Goal: Task Accomplishment & Management: Use online tool/utility

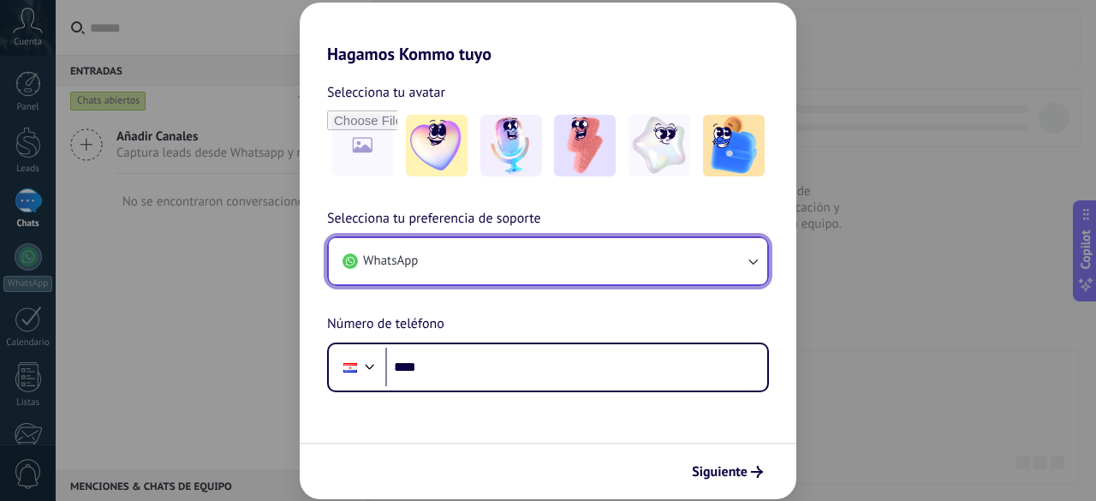
click at [444, 272] on button "WhatsApp" at bounding box center [548, 261] width 438 height 46
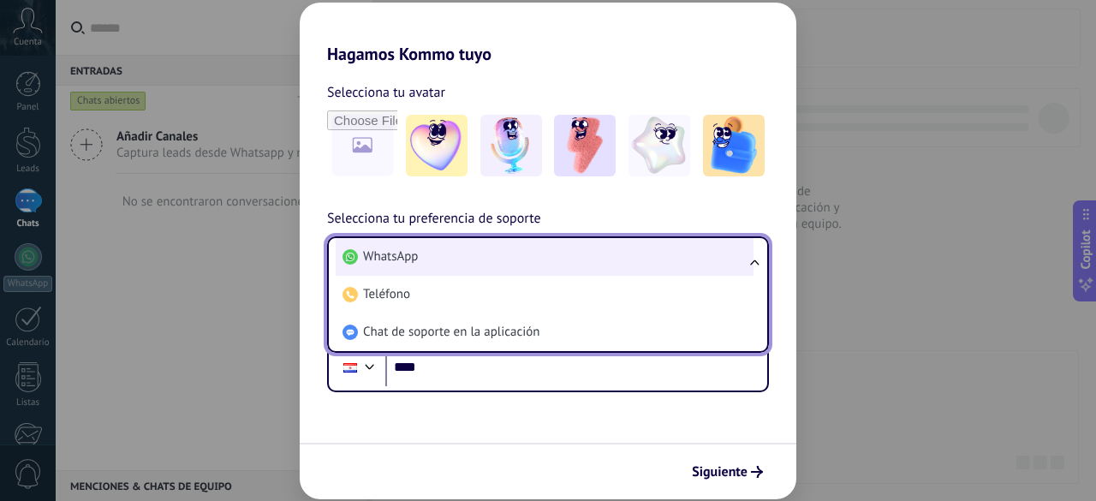
click at [449, 259] on li "WhatsApp" at bounding box center [545, 257] width 418 height 38
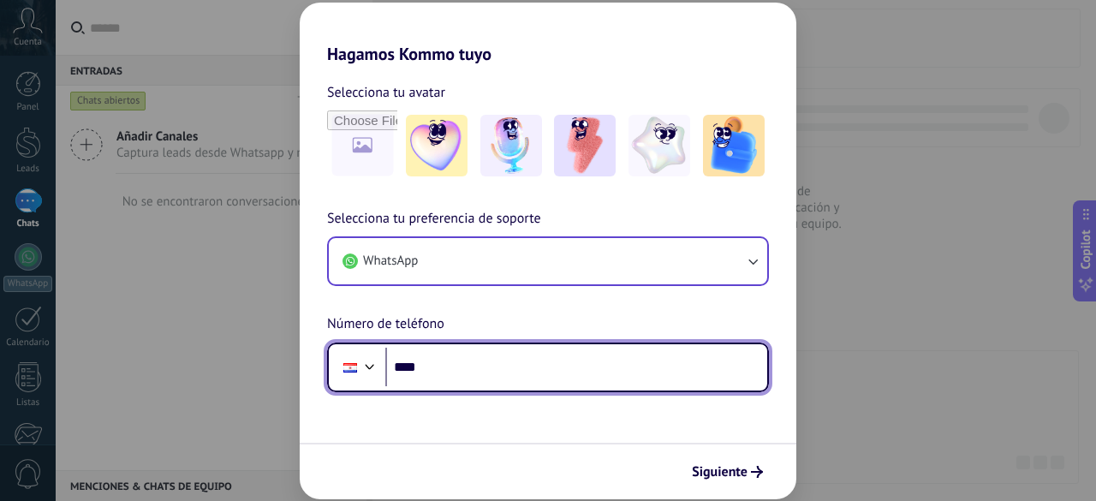
click at [451, 366] on input "****" at bounding box center [576, 367] width 382 height 39
type input "**********"
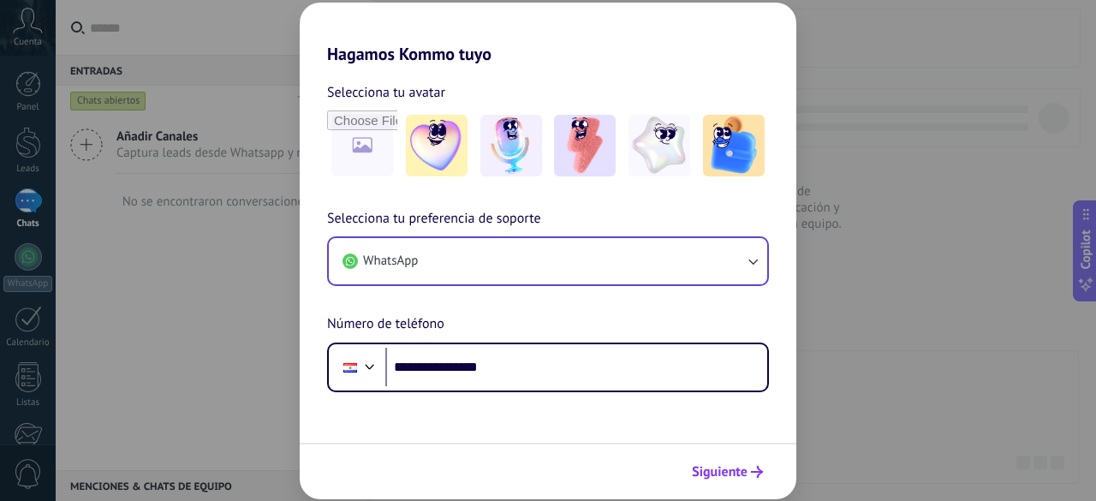
click at [709, 473] on span "Siguiente" at bounding box center [720, 472] width 56 height 12
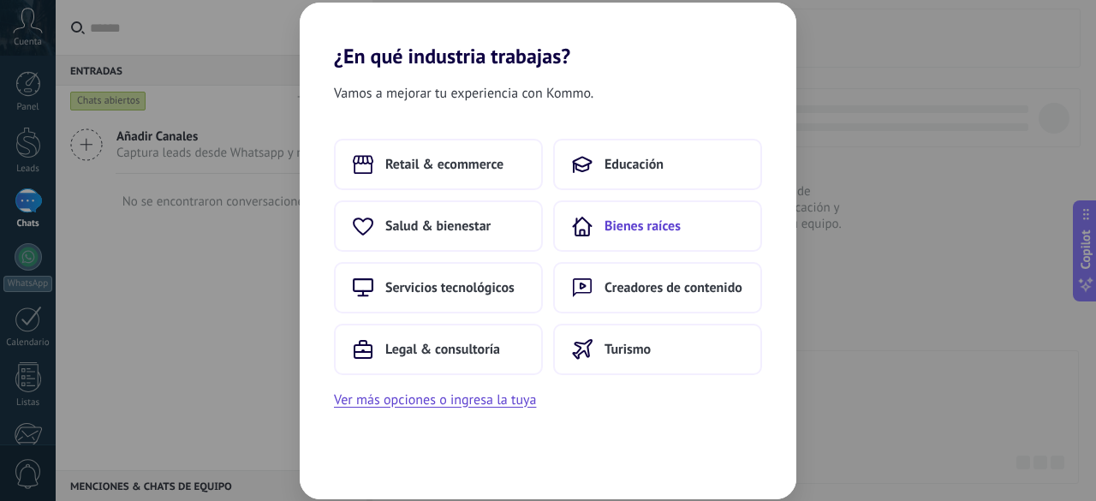
click at [615, 227] on span "Bienes raíces" at bounding box center [642, 225] width 76 height 17
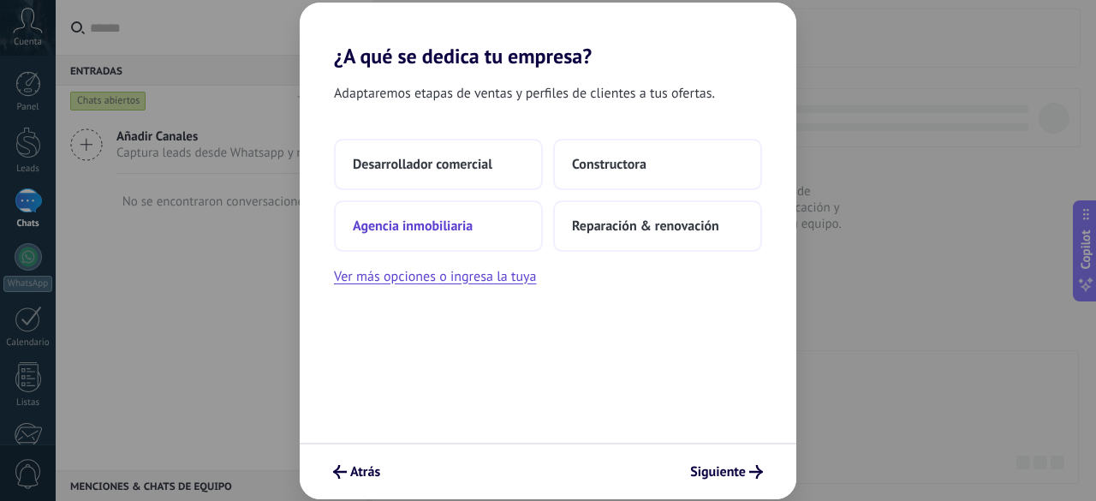
click at [443, 235] on button "Agencia inmobiliaria" at bounding box center [438, 225] width 209 height 51
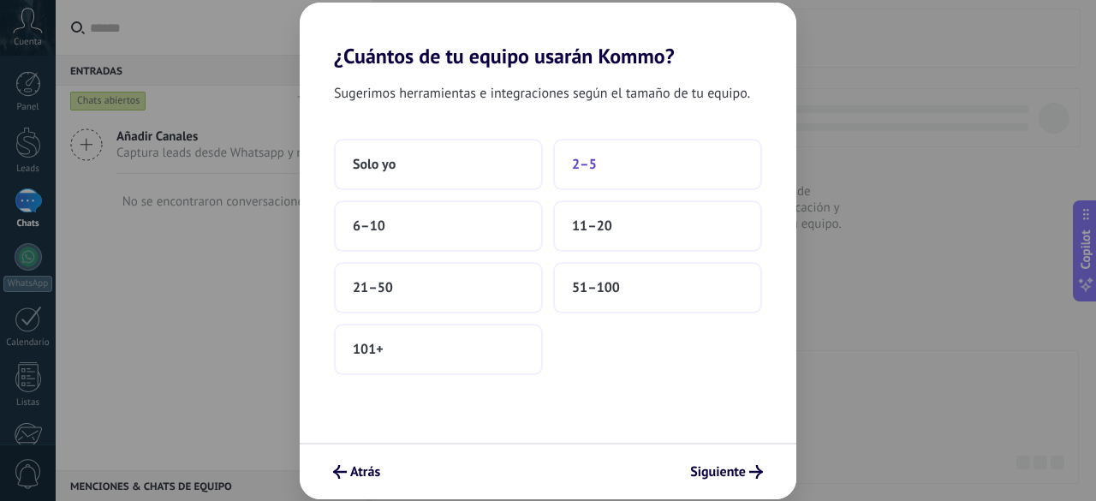
click at [583, 165] on span "2–5" at bounding box center [584, 164] width 25 height 17
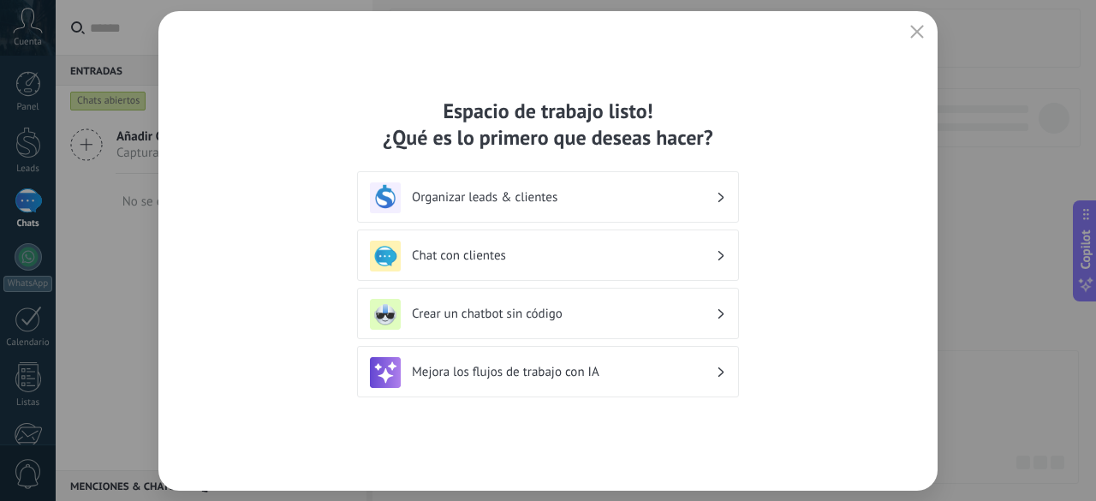
click at [477, 194] on h3 "Organizar leads & clientes" at bounding box center [564, 197] width 304 height 16
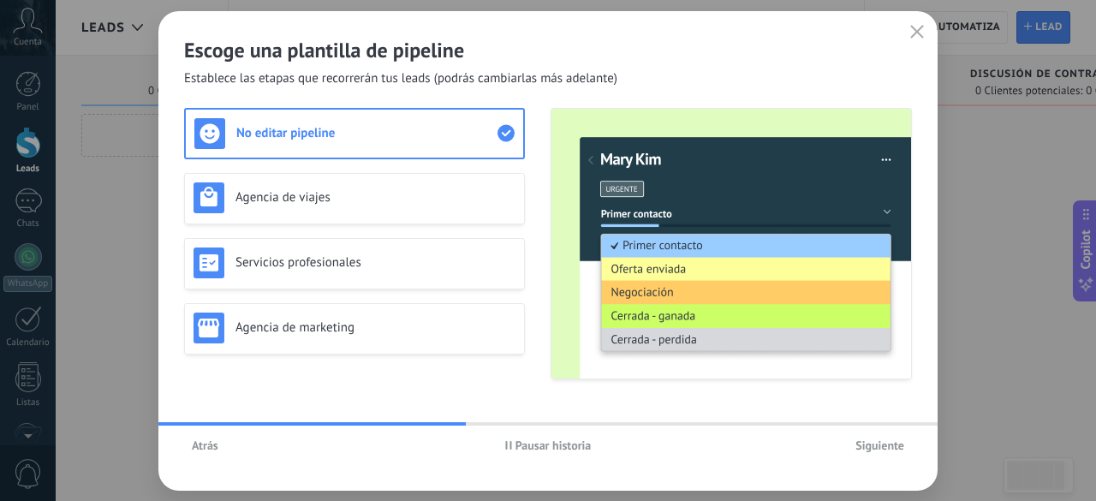
click at [880, 440] on span "Siguiente" at bounding box center [879, 445] width 49 height 12
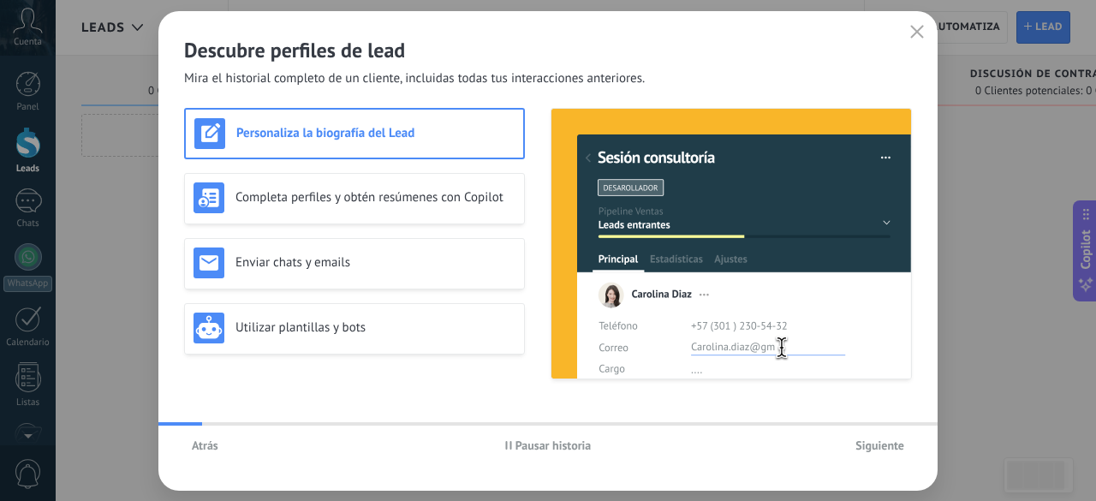
click at [880, 442] on span "Siguiente" at bounding box center [879, 445] width 49 height 12
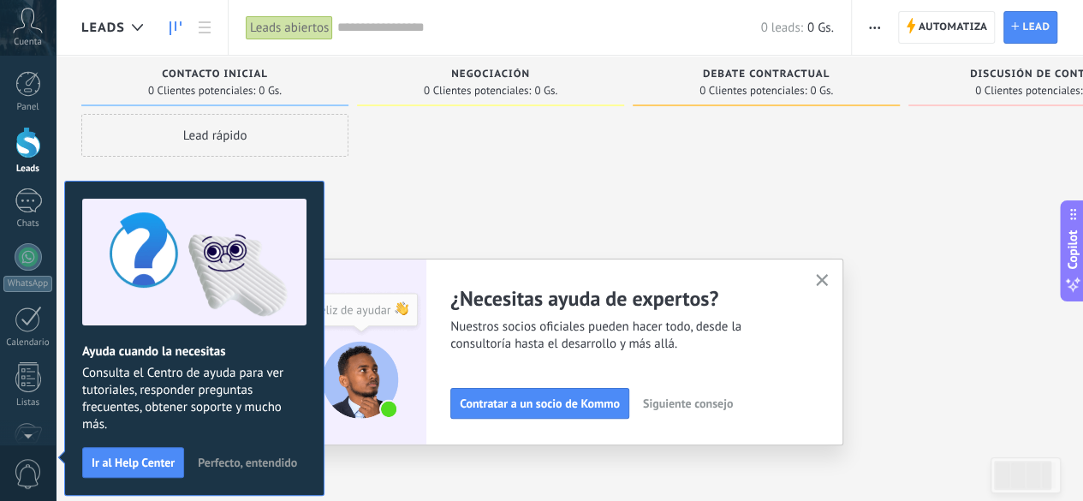
click at [828, 283] on icon "button" at bounding box center [822, 280] width 13 height 13
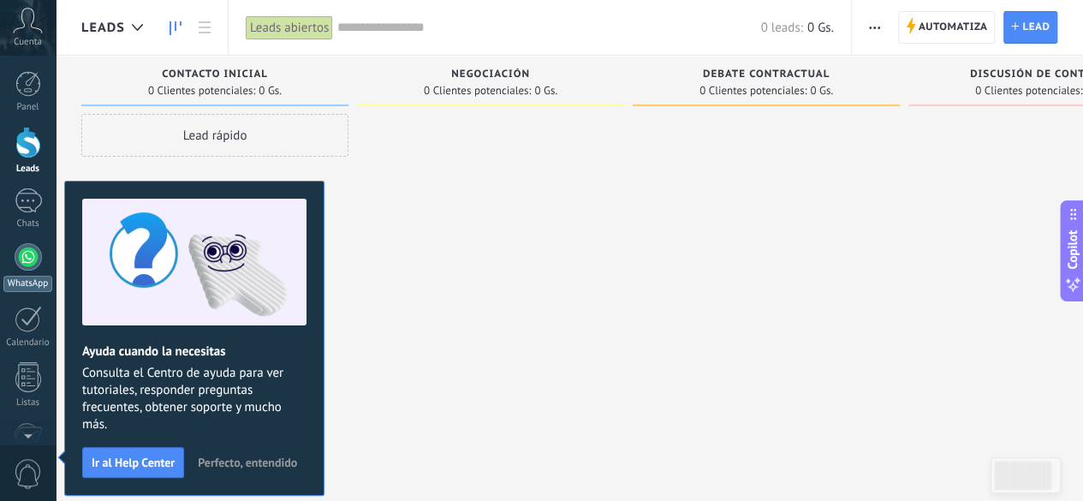
click at [22, 257] on div at bounding box center [28, 256] width 27 height 27
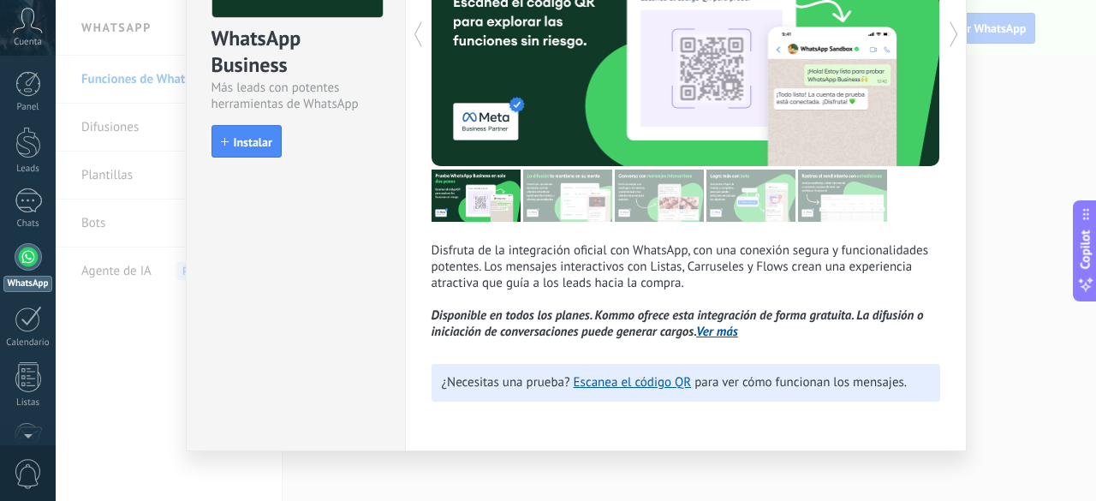
scroll to position [199, 0]
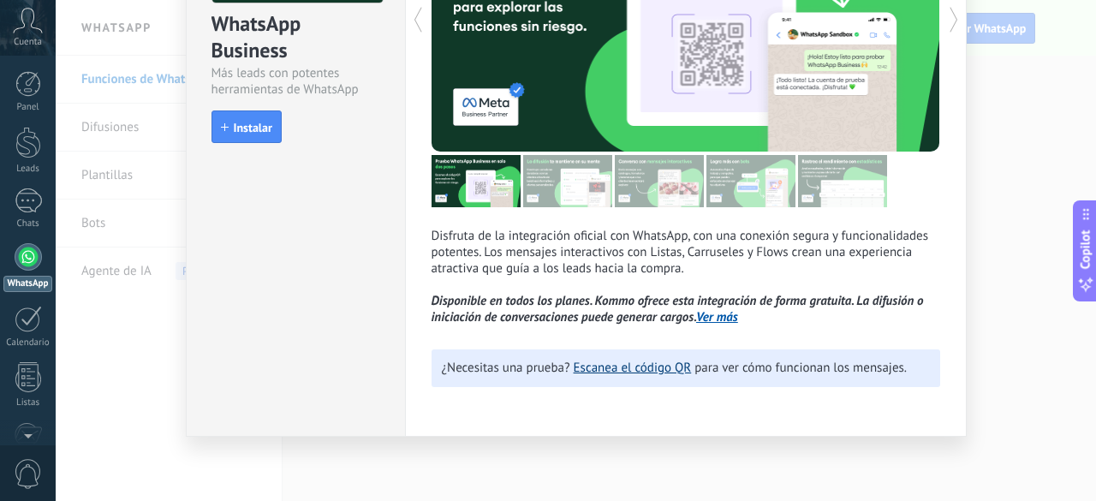
click at [634, 374] on link "Escanea el código QR" at bounding box center [633, 368] width 118 height 16
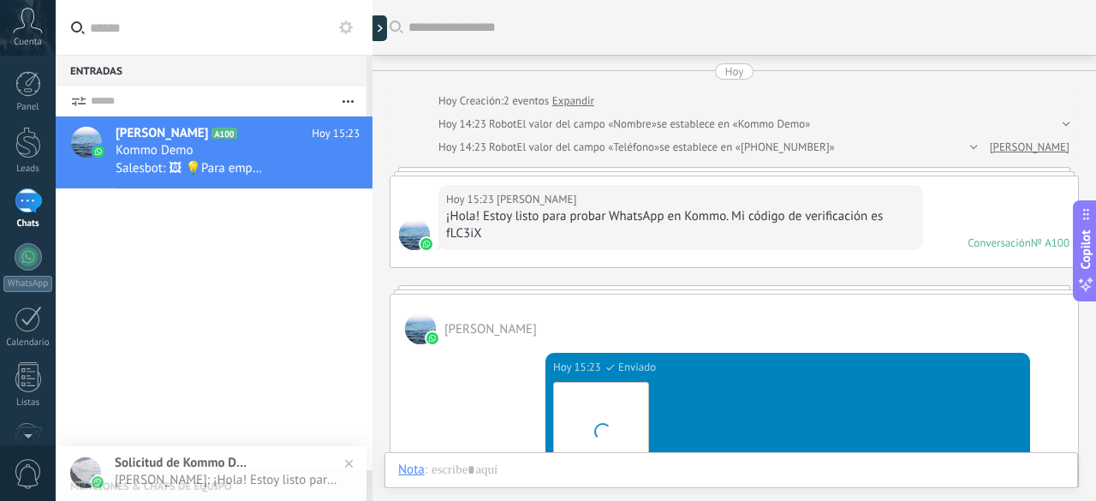
scroll to position [26, 0]
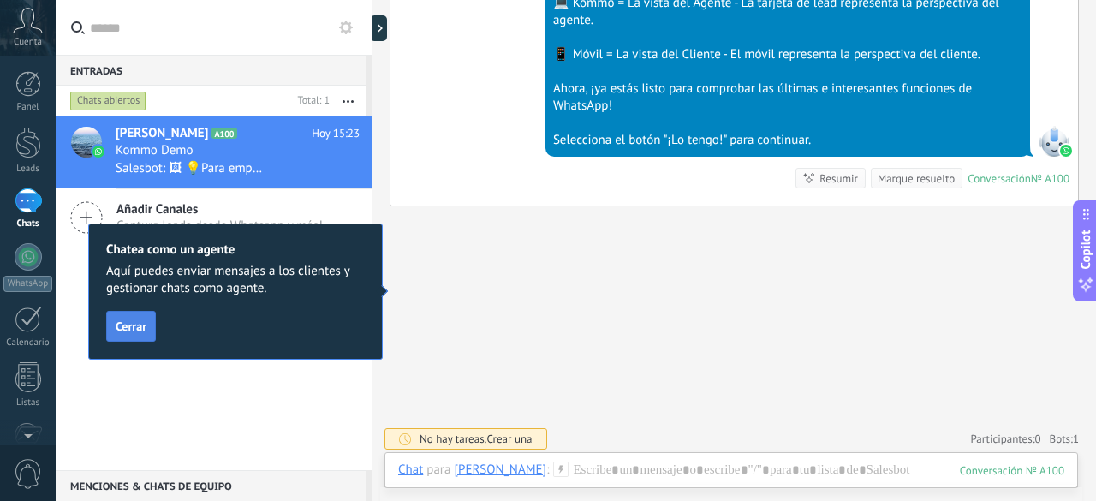
click at [144, 331] on span "Cerrar" at bounding box center [131, 326] width 31 height 12
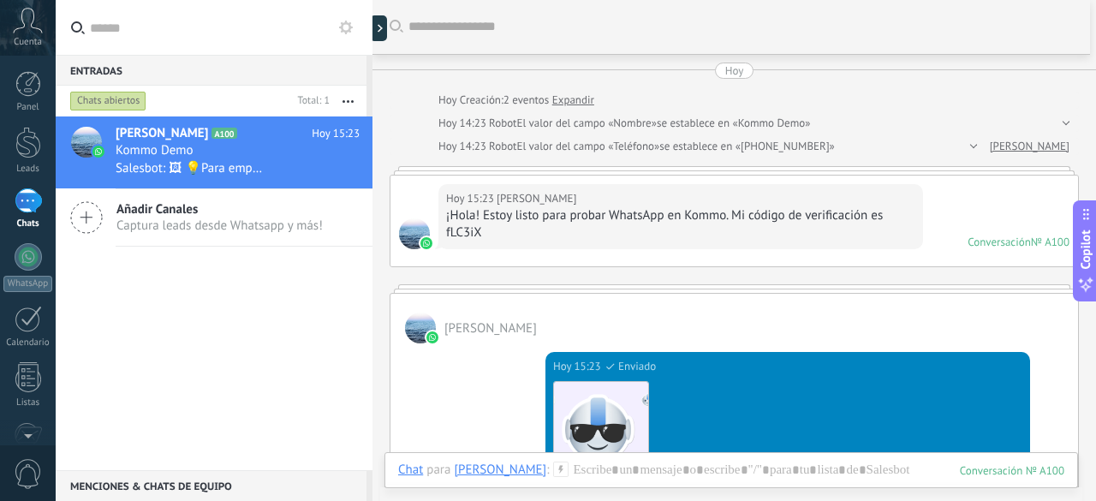
scroll to position [0, 0]
click at [104, 97] on div "Chats abiertos" at bounding box center [108, 101] width 76 height 21
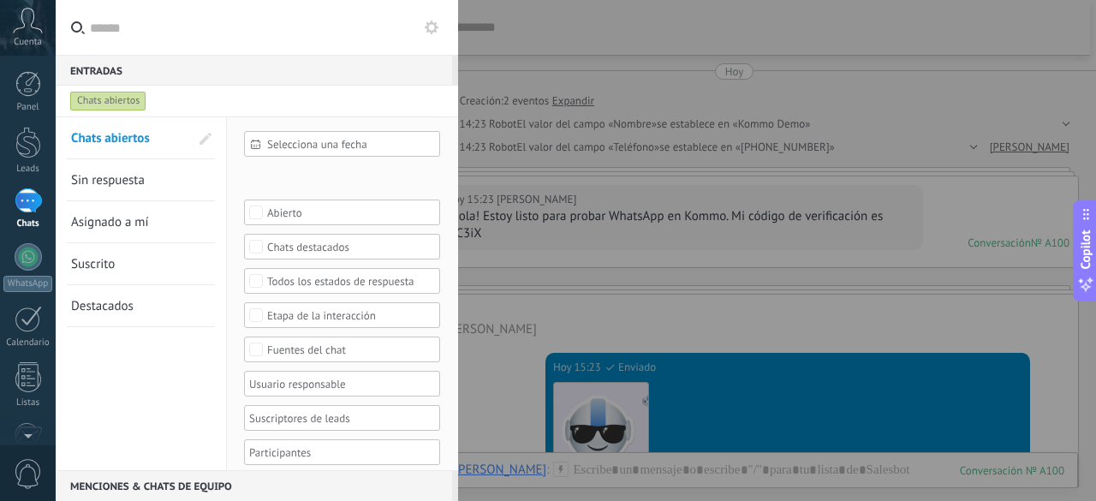
click at [104, 97] on div "Chats abiertos" at bounding box center [108, 101] width 76 height 21
click at [426, 30] on use at bounding box center [432, 28] width 14 height 14
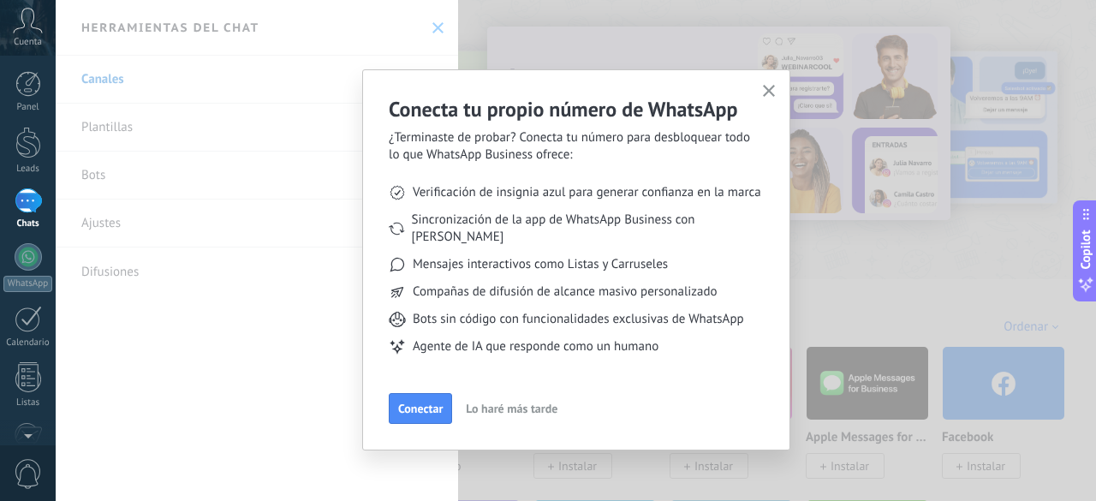
click at [774, 92] on icon "button" at bounding box center [769, 91] width 13 height 13
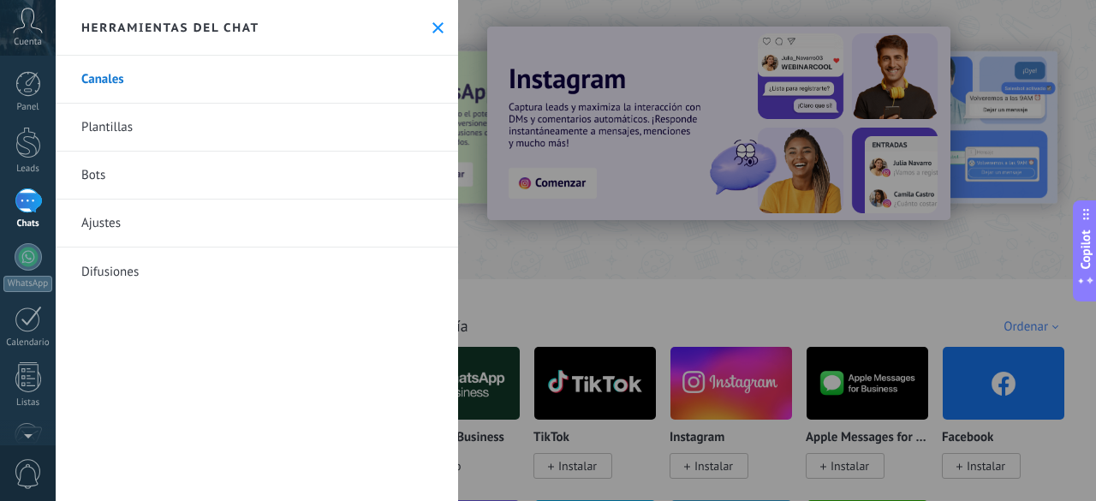
click at [432, 28] on use at bounding box center [437, 27] width 11 height 11
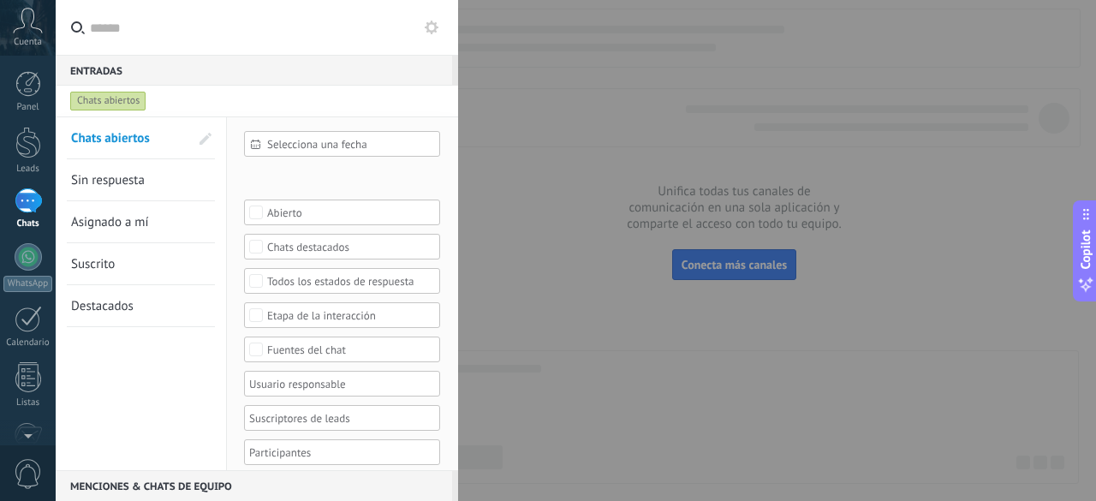
click at [32, 30] on icon at bounding box center [28, 21] width 30 height 26
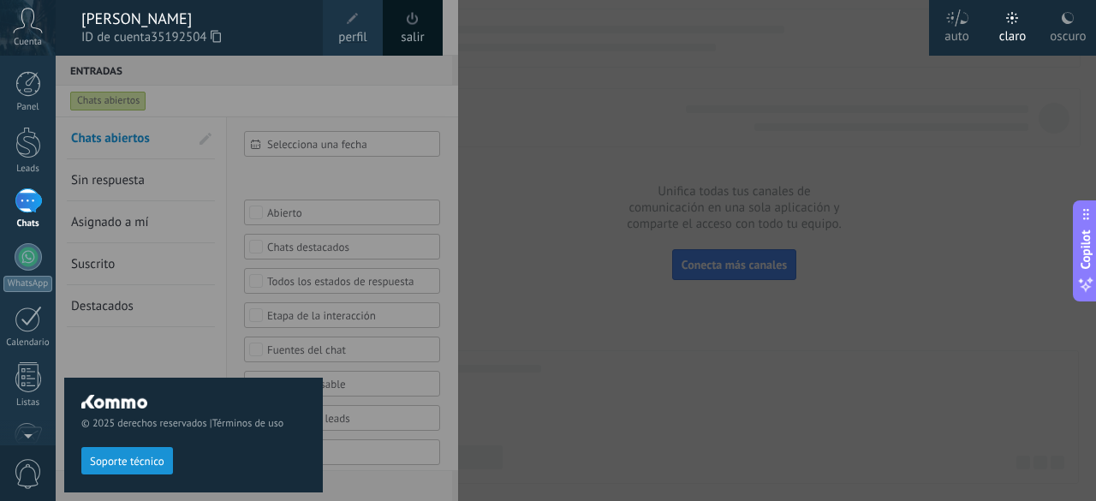
click at [632, 26] on div at bounding box center [604, 250] width 1096 height 501
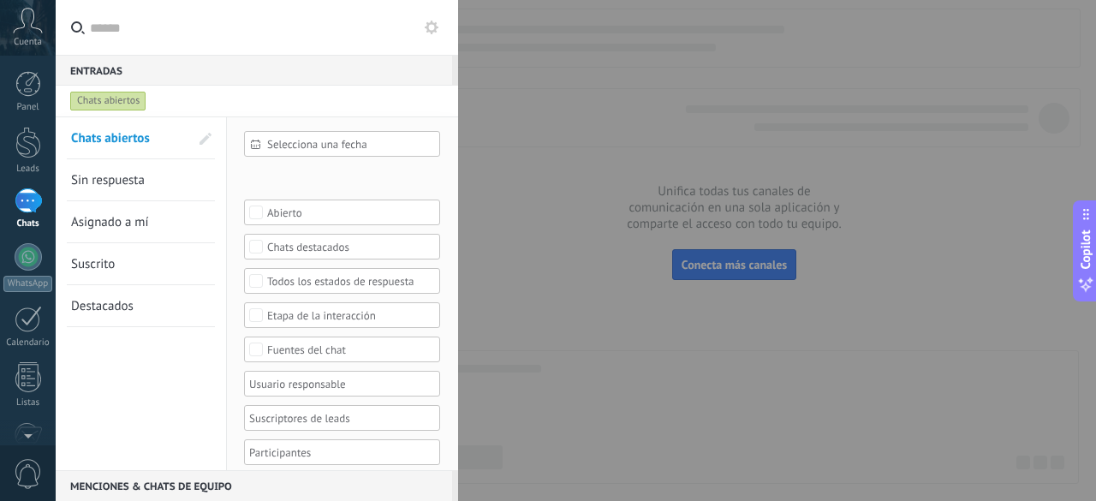
click at [101, 170] on link "Sin respuesta" at bounding box center [130, 179] width 118 height 41
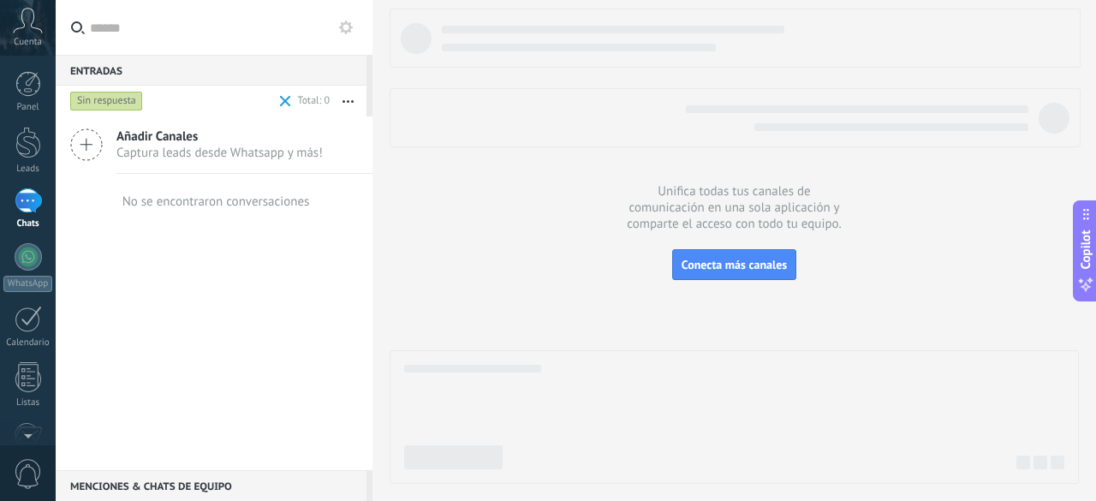
click at [289, 93] on span at bounding box center [286, 101] width 20 height 34
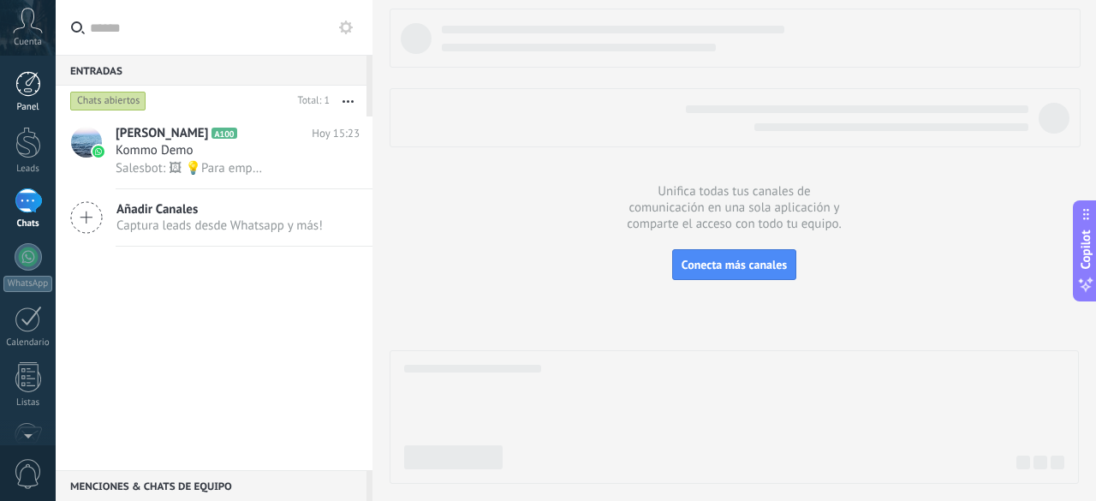
click at [32, 80] on div at bounding box center [28, 84] width 26 height 26
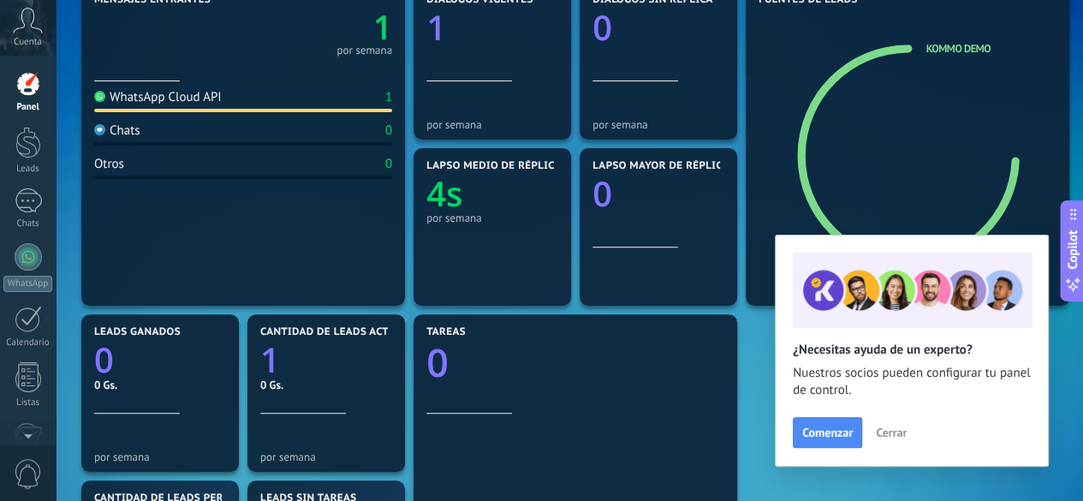
scroll to position [257, 0]
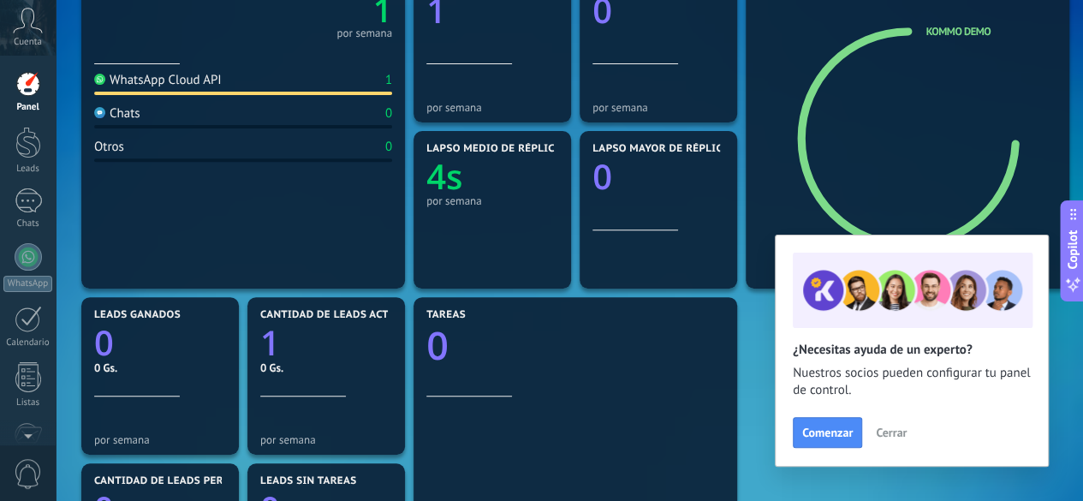
click at [883, 430] on span "Cerrar" at bounding box center [891, 432] width 31 height 12
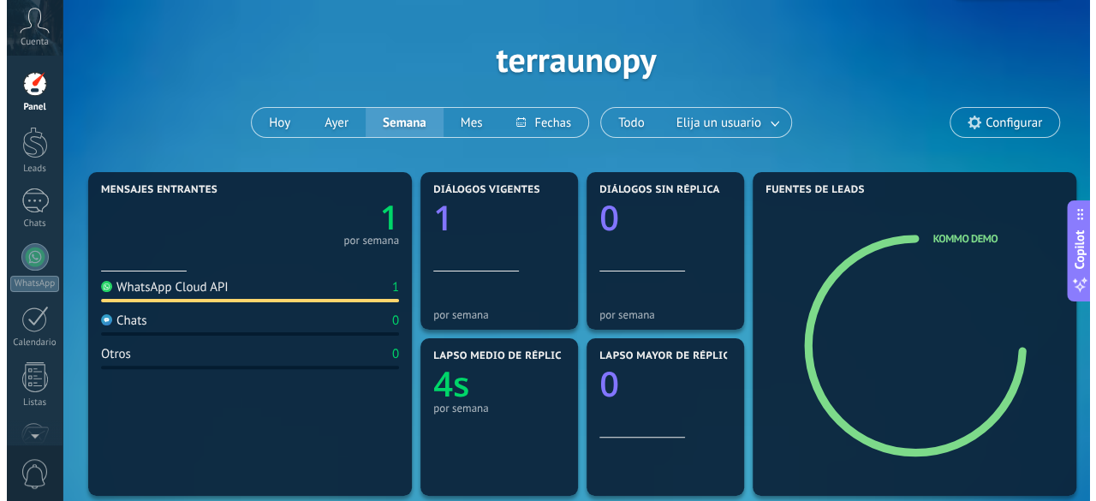
scroll to position [0, 0]
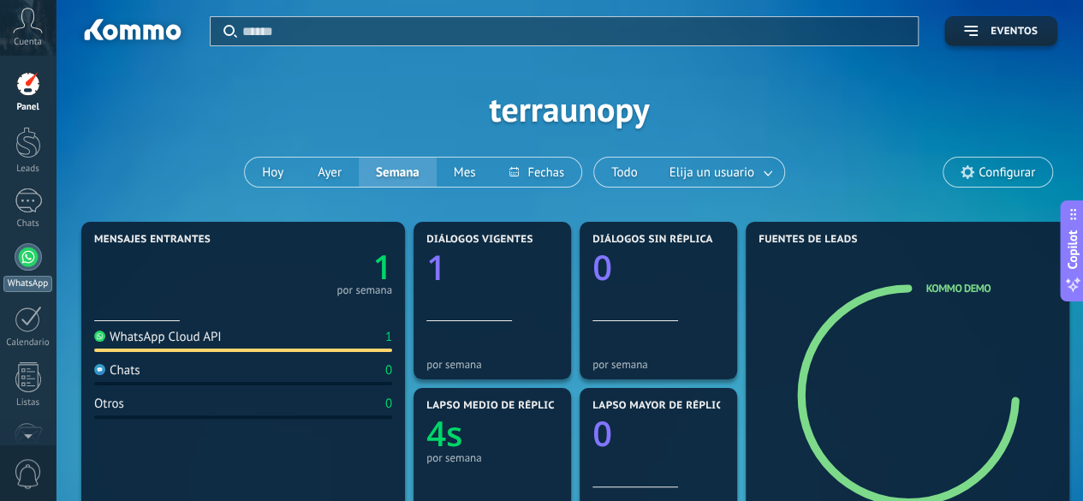
click at [23, 250] on div at bounding box center [28, 256] width 27 height 27
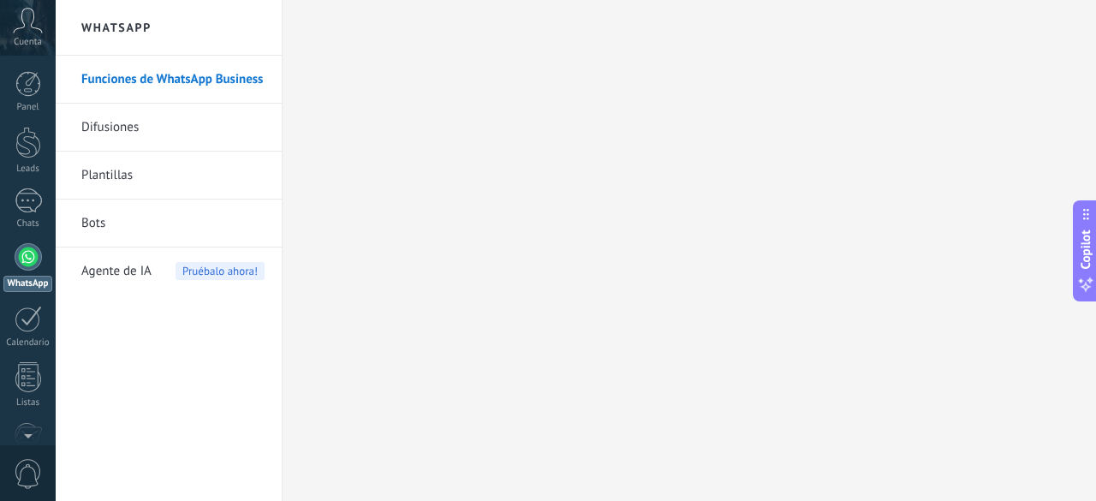
click at [141, 76] on link "Funciones de WhatsApp Business" at bounding box center [172, 80] width 183 height 48
click at [26, 87] on div at bounding box center [28, 84] width 26 height 26
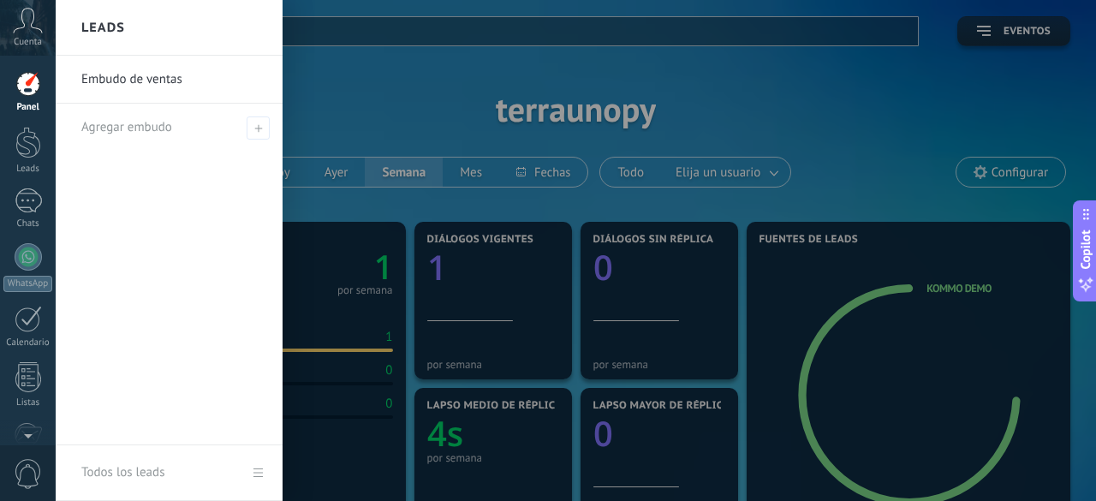
click at [38, 23] on icon at bounding box center [28, 21] width 30 height 26
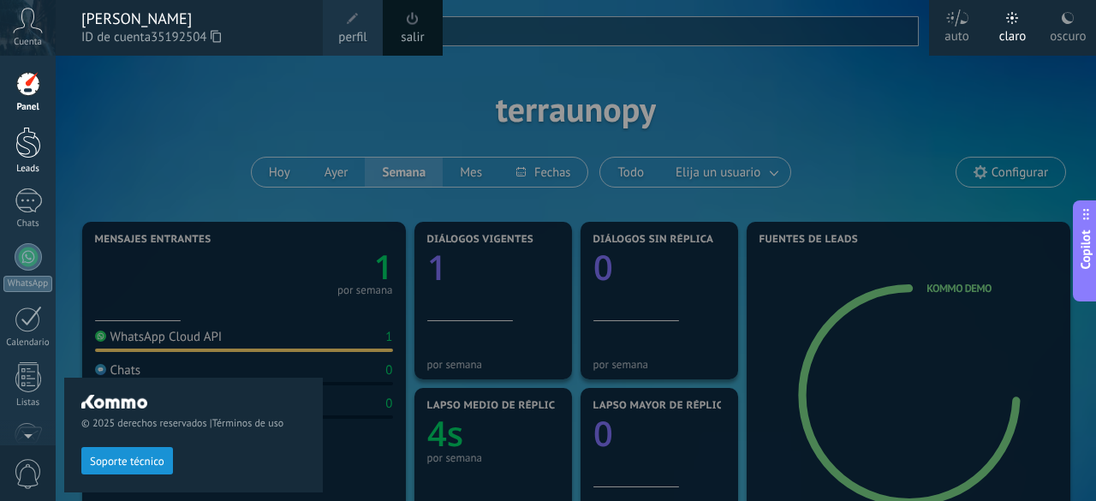
click at [21, 145] on div at bounding box center [28, 143] width 26 height 32
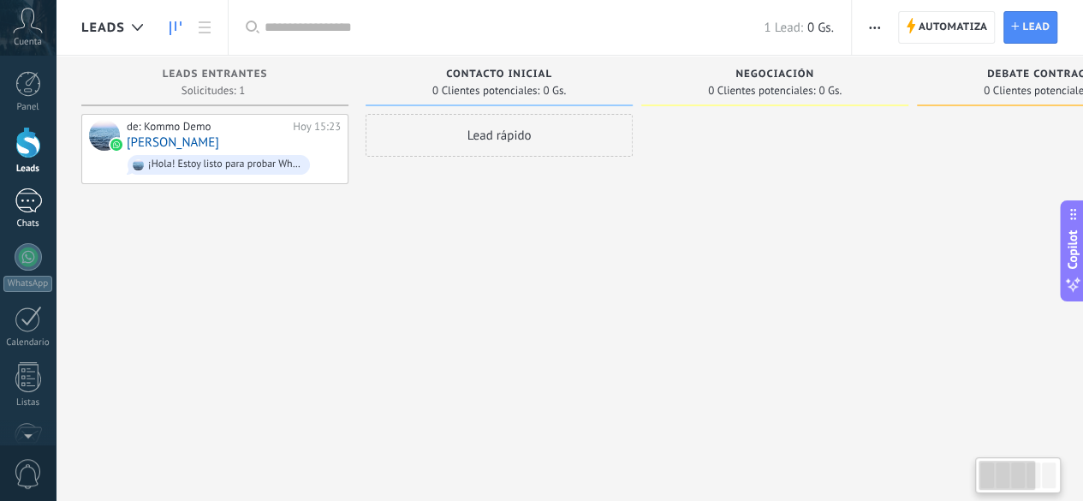
click at [30, 198] on div "1" at bounding box center [28, 200] width 27 height 25
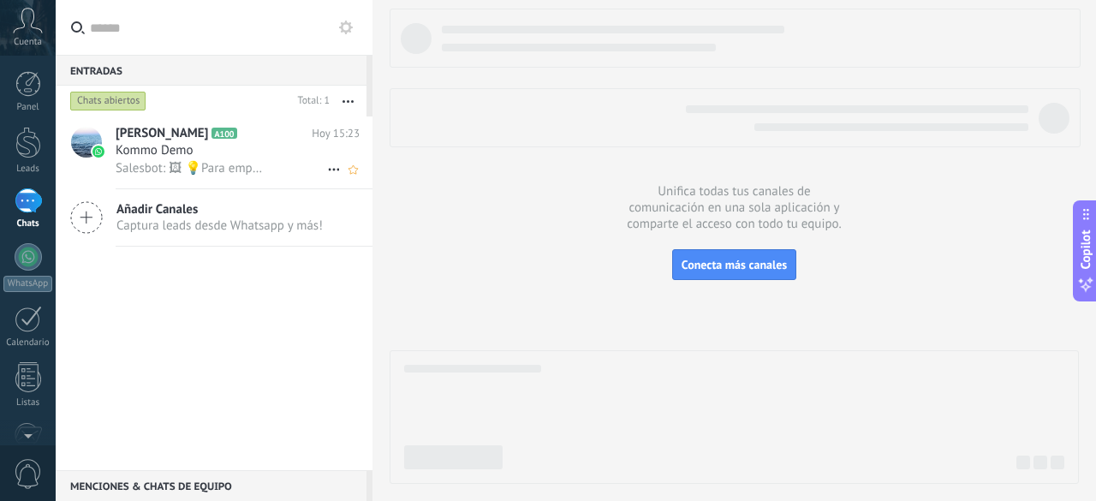
click at [240, 168] on span "Salesbot: 🖼 💡Para empezar, vamos a aclarar cómo funciona esto: 💻 Kommo = La vis…" at bounding box center [191, 168] width 150 height 16
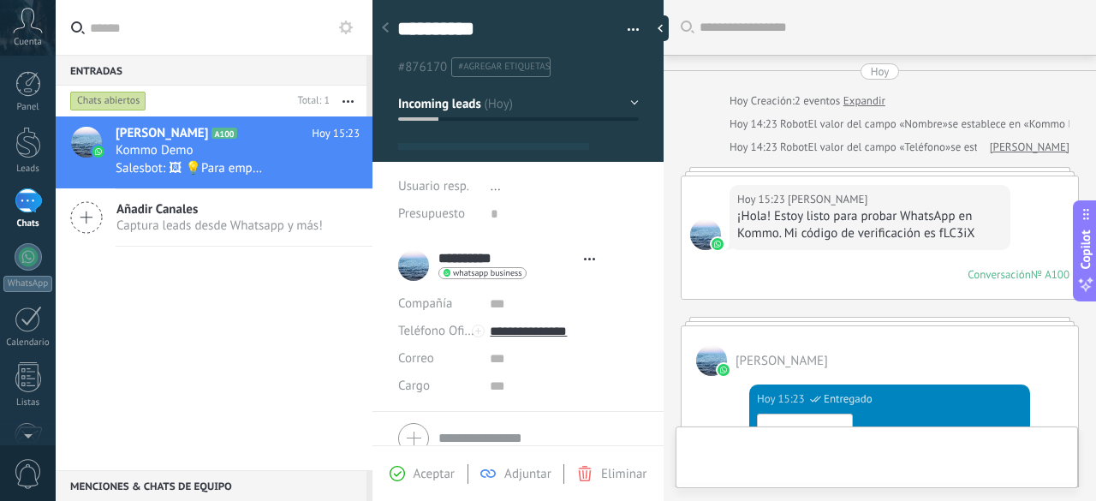
type textarea "**********"
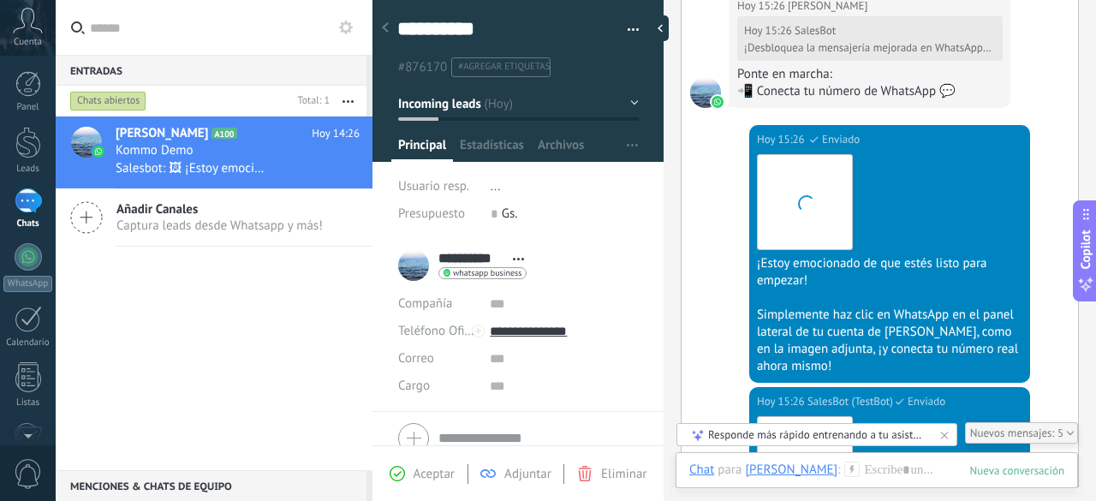
scroll to position [1526, 0]
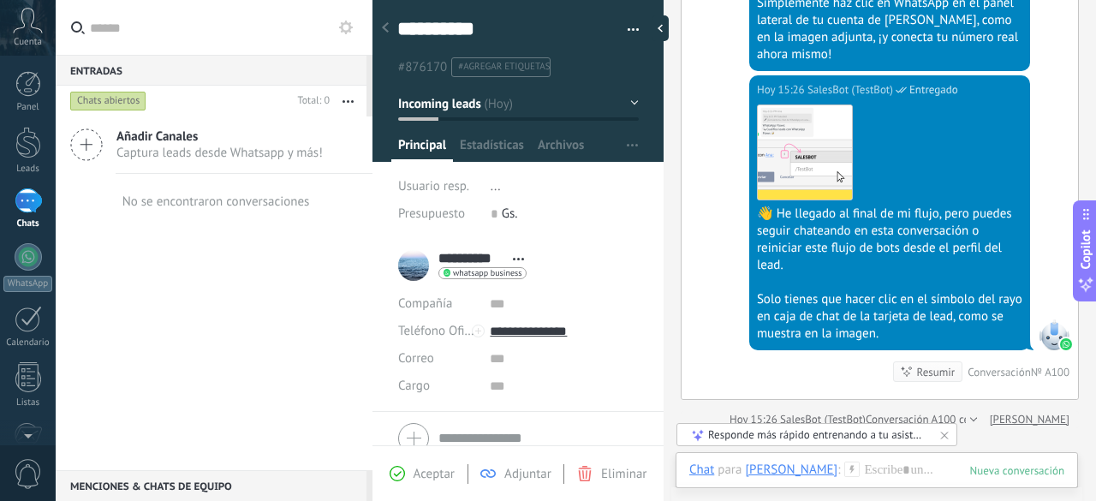
click at [315, 285] on div "Añadir Canales Captura leads desde Whatsapp y más! No se encontraron conversaci…" at bounding box center [214, 293] width 317 height 354
click at [21, 253] on div at bounding box center [28, 256] width 27 height 27
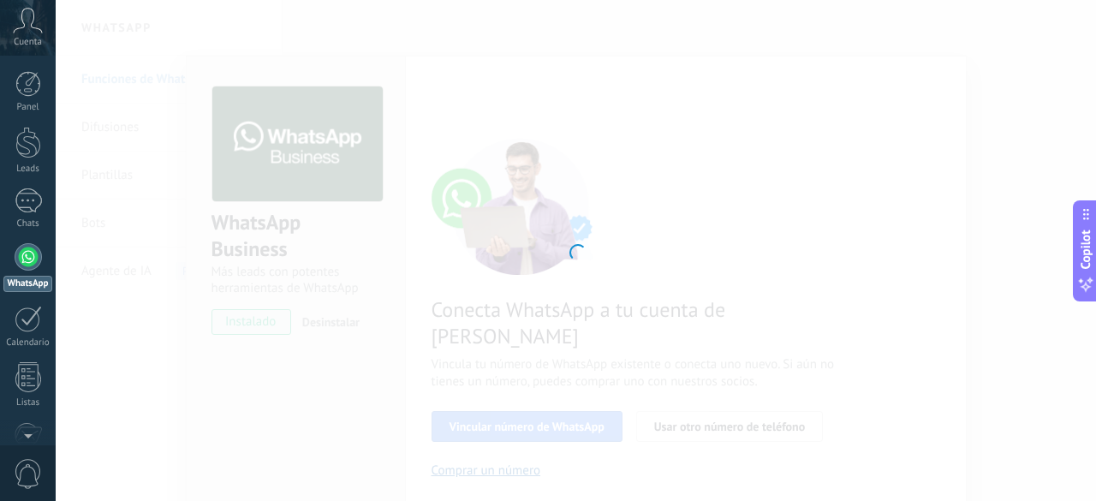
click at [611, 133] on div at bounding box center [576, 250] width 1040 height 501
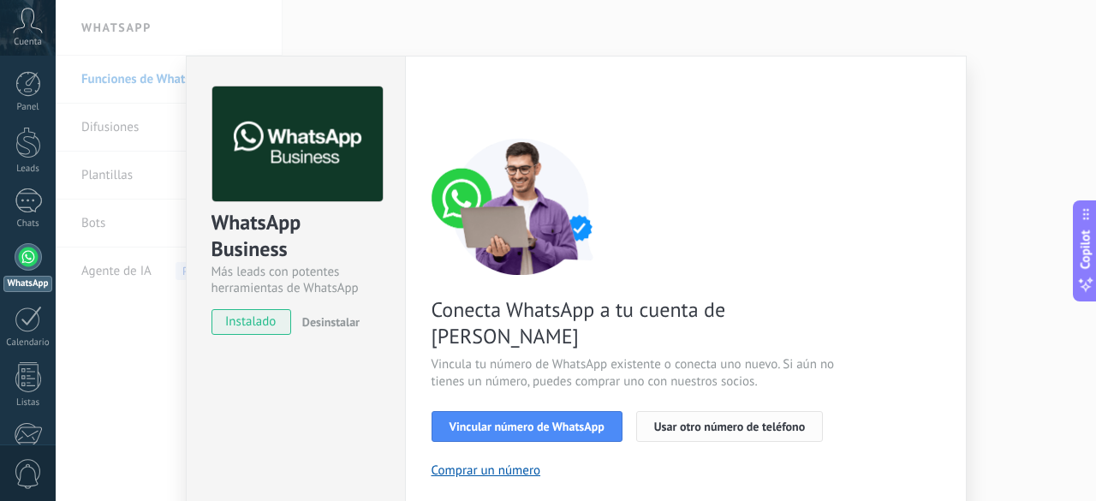
click at [671, 420] on span "Usar otro número de teléfono" at bounding box center [729, 426] width 151 height 12
click at [313, 326] on span "Desinstalar" at bounding box center [330, 321] width 57 height 15
drag, startPoint x: 352, startPoint y: 342, endPoint x: 324, endPoint y: 344, distance: 28.4
click at [352, 341] on div "WhatsApp Business Más leads con potentes herramientas de WhatsApp instalado Des…" at bounding box center [296, 203] width 218 height 292
click at [229, 338] on div "WhatsApp Business Más leads con potentes herramientas de WhatsApp instalado Des…" at bounding box center [296, 203] width 218 height 292
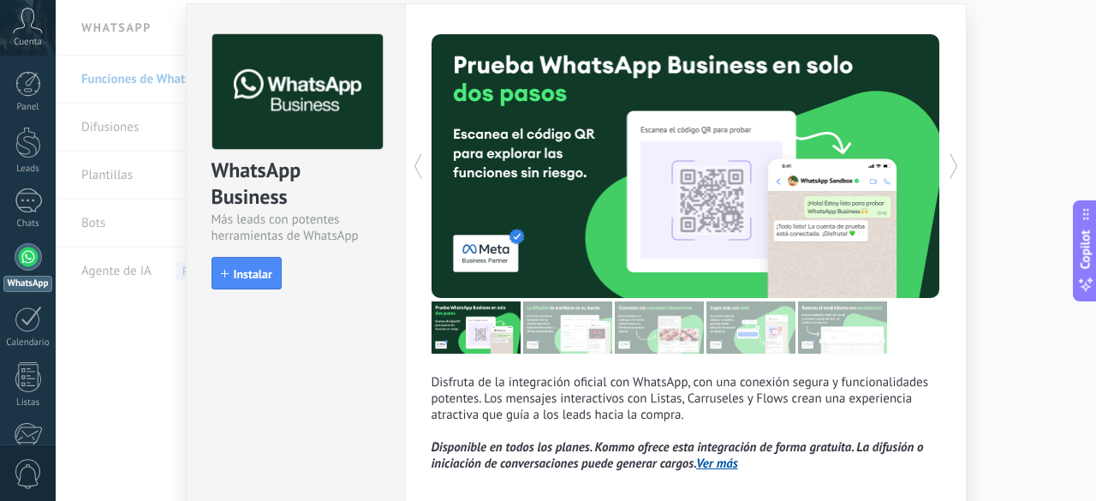
scroll to position [138, 0]
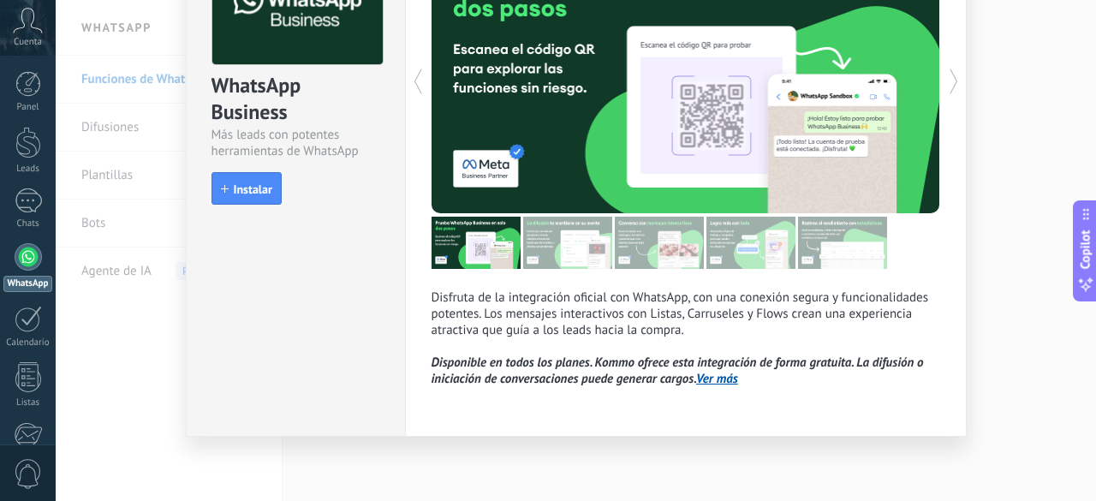
click at [719, 378] on link "Ver más" at bounding box center [717, 379] width 42 height 16
